Goal: Task Accomplishment & Management: Manage account settings

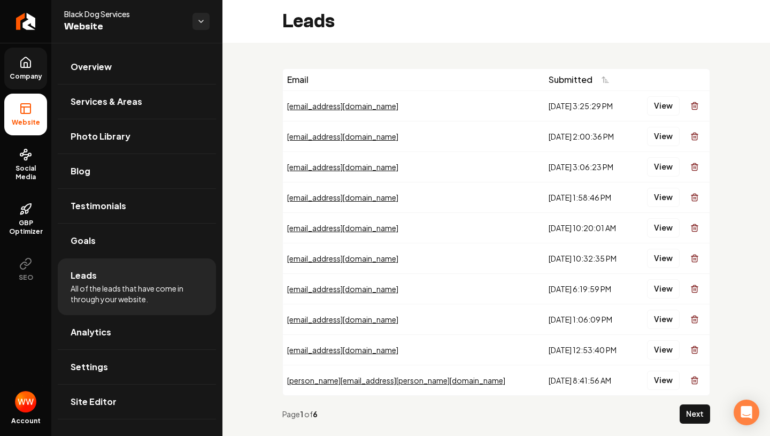
click at [28, 72] on link "Company" at bounding box center [25, 69] width 43 height 42
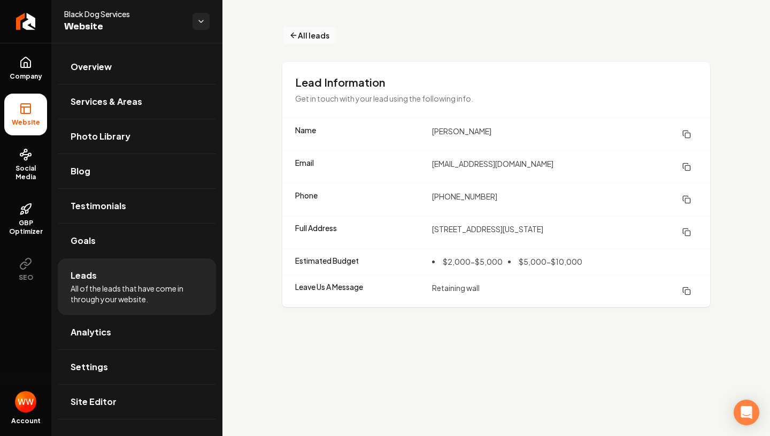
click at [318, 37] on span "All leads" at bounding box center [314, 35] width 32 height 11
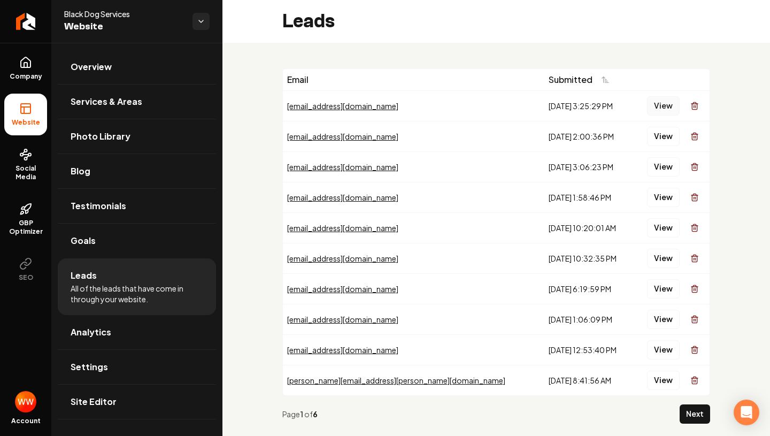
click at [654, 105] on button "View" at bounding box center [663, 105] width 33 height 19
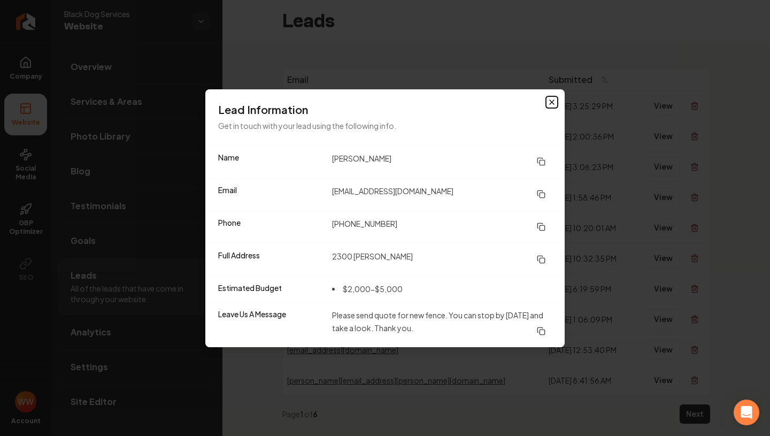
click at [553, 102] on icon "button" at bounding box center [551, 102] width 9 height 9
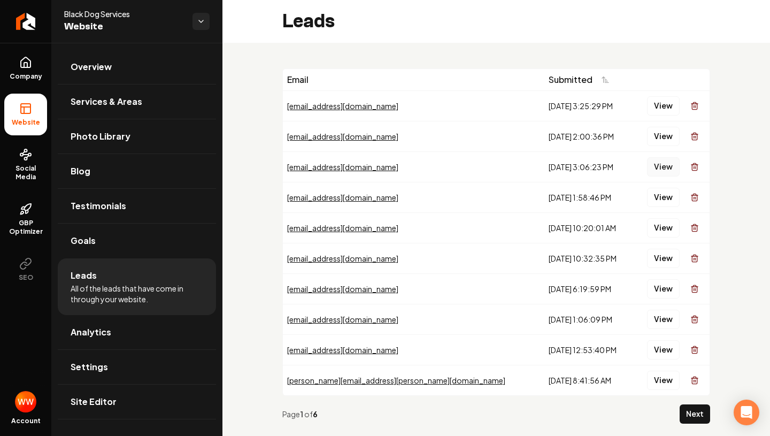
click at [665, 167] on button "View" at bounding box center [663, 166] width 33 height 19
